Goal: Entertainment & Leisure: Consume media (video, audio)

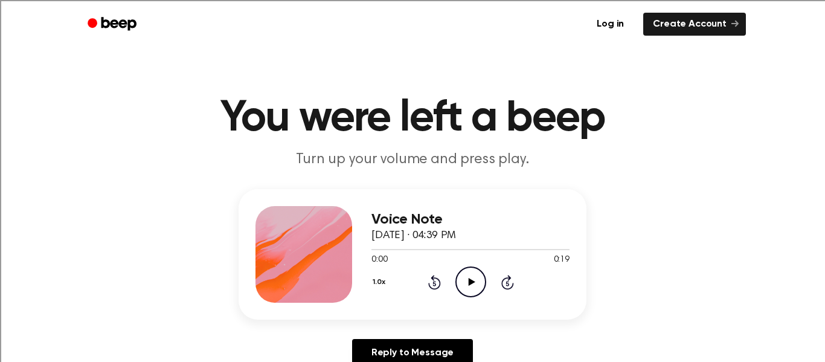
click at [460, 280] on icon "Play Audio" at bounding box center [471, 281] width 31 height 31
click at [471, 283] on icon at bounding box center [471, 282] width 7 height 8
click at [481, 282] on icon "Play Audio" at bounding box center [471, 281] width 31 height 31
click at [470, 283] on icon at bounding box center [471, 282] width 7 height 8
click at [477, 288] on icon "Play Audio" at bounding box center [471, 281] width 31 height 31
